Goal: Task Accomplishment & Management: Manage account settings

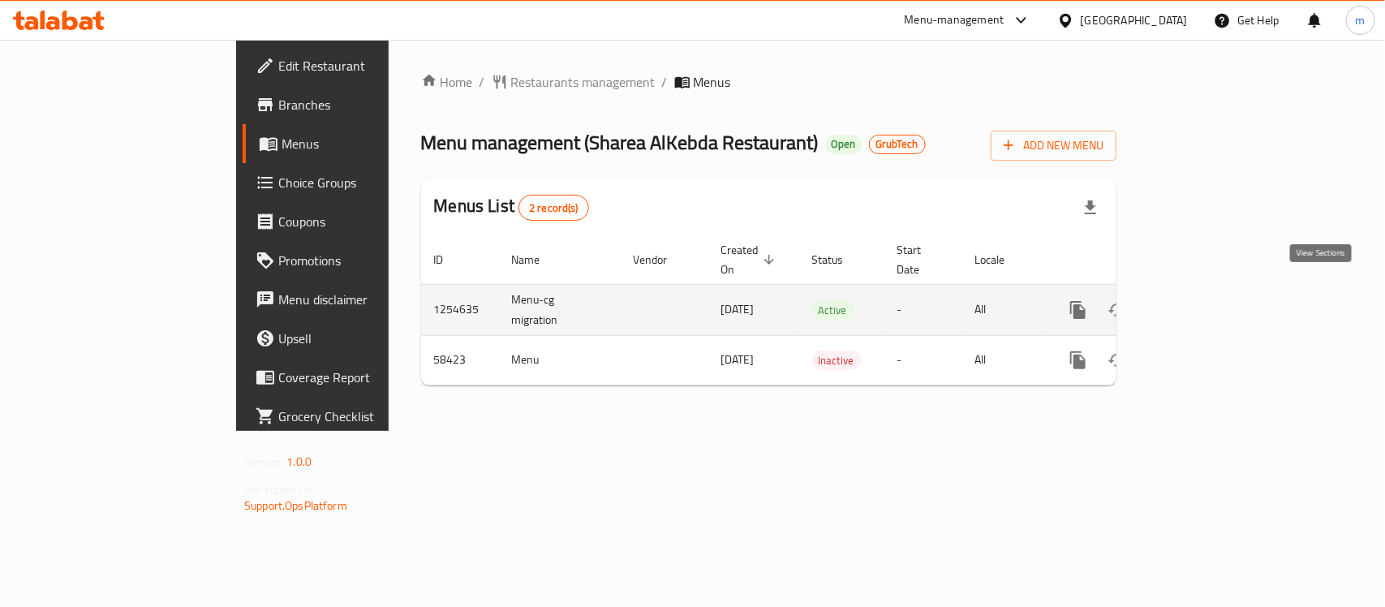
click at [1205, 302] on icon "enhanced table" at bounding box center [1194, 309] width 19 height 19
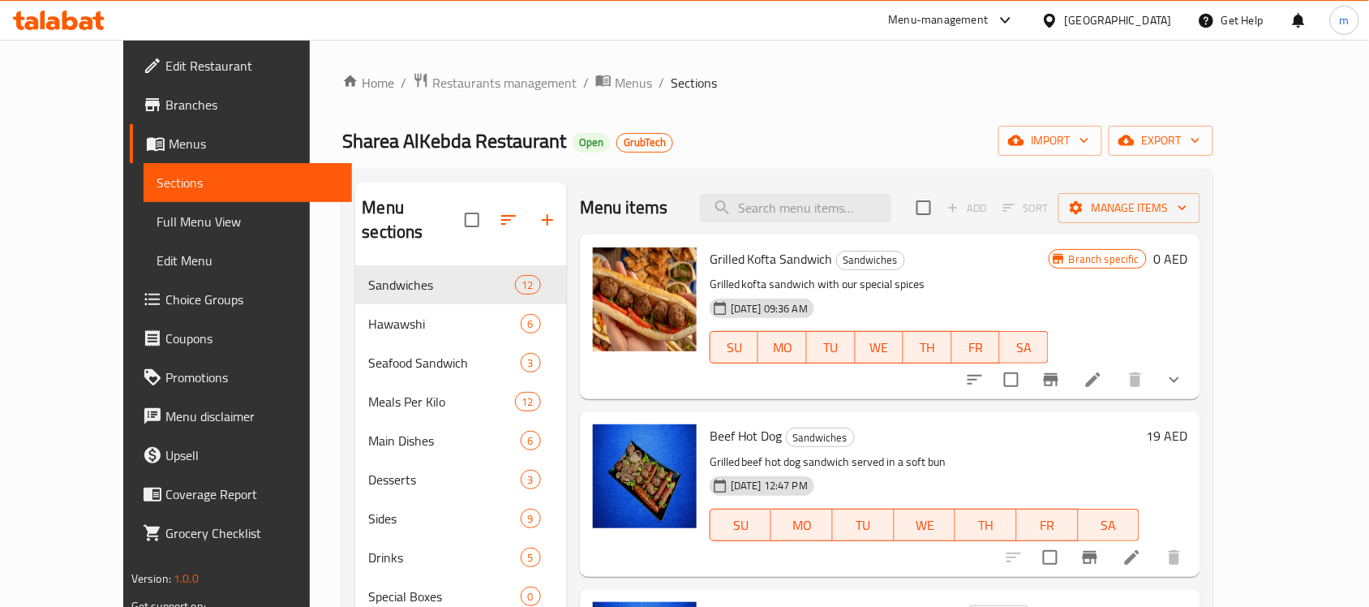
click at [169, 150] on span "Menus" at bounding box center [254, 143] width 170 height 19
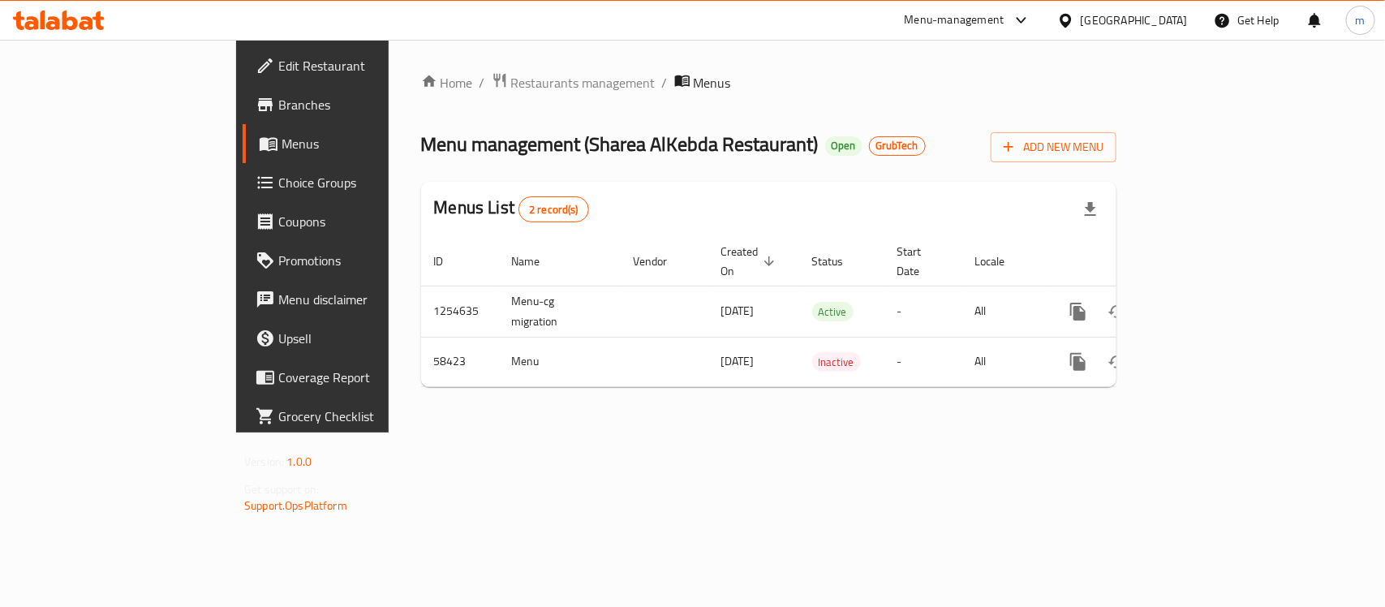
click at [416, 66] on div "Home / Restaurants management / Menus Menu management ( Sharea AlKebda Restaura…" at bounding box center [769, 236] width 760 height 393
click at [511, 79] on span "Restaurants management" at bounding box center [583, 82] width 144 height 19
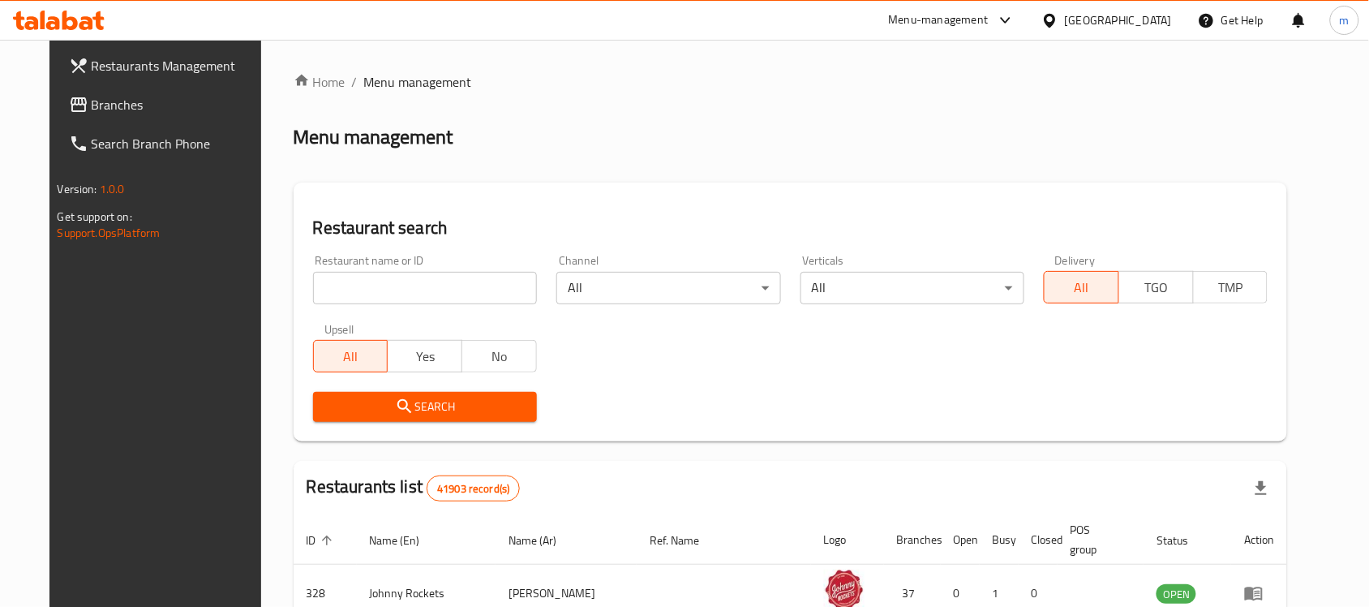
click at [313, 298] on input "search" at bounding box center [425, 288] width 224 height 32
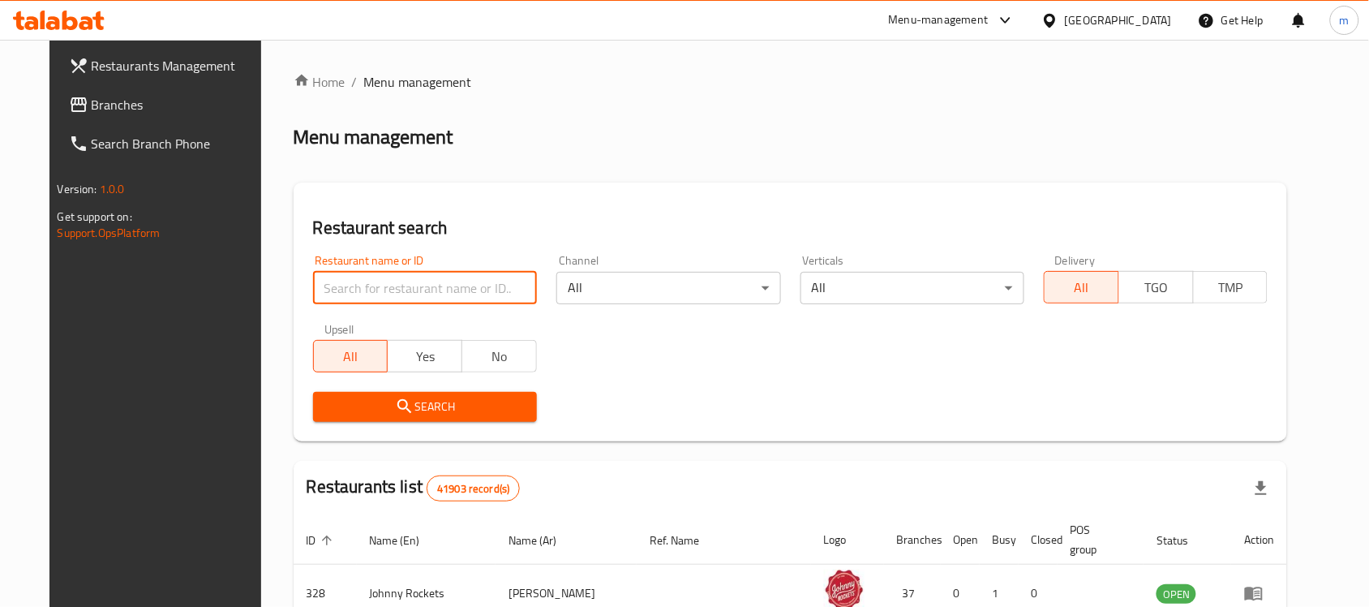
paste input "28462"
type input "28462"
click button "Search" at bounding box center [425, 407] width 224 height 30
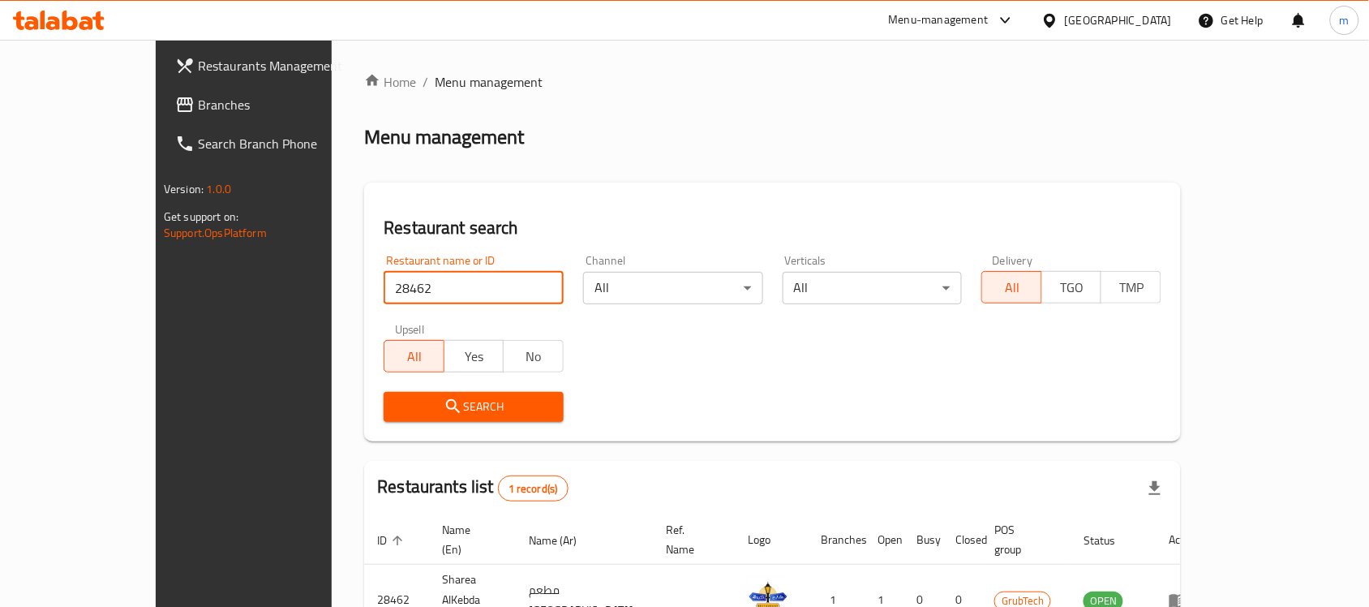
scroll to position [85, 0]
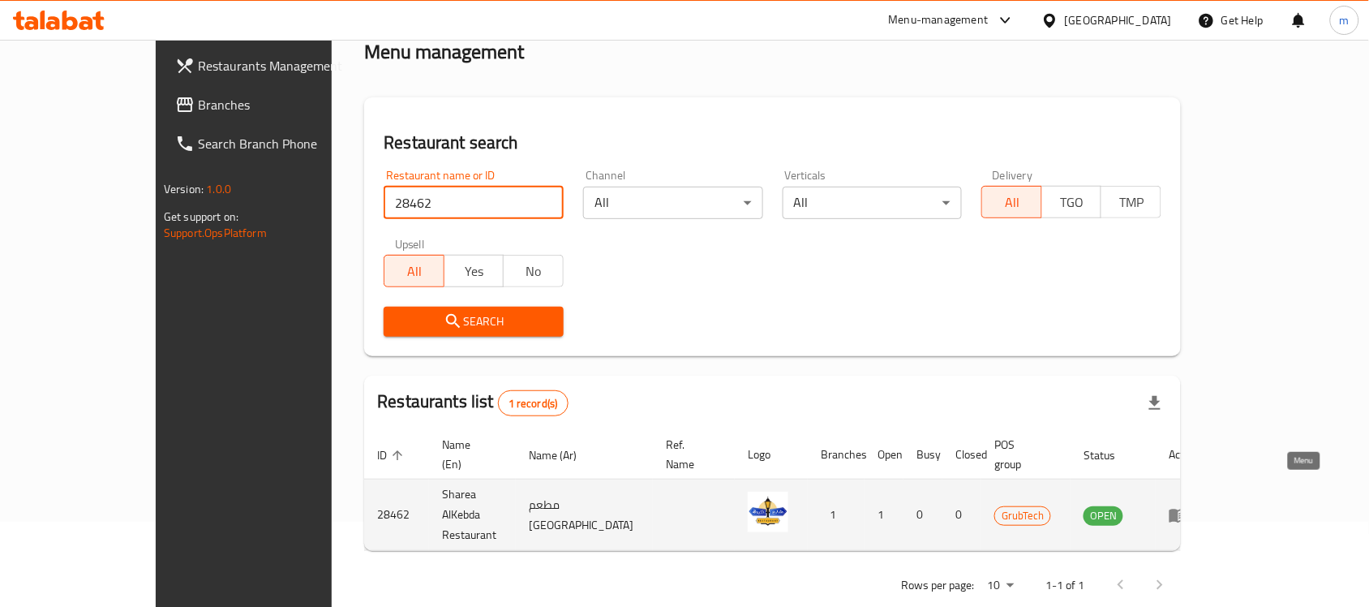
click at [1188, 505] on icon "enhanced table" at bounding box center [1178, 514] width 19 height 19
